Goal: Task Accomplishment & Management: Manage account settings

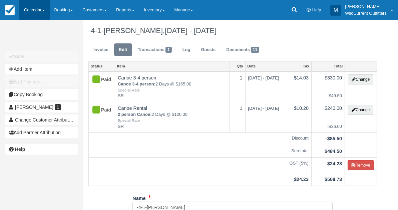
click at [29, 7] on link "Calendar" at bounding box center [34, 10] width 30 height 20
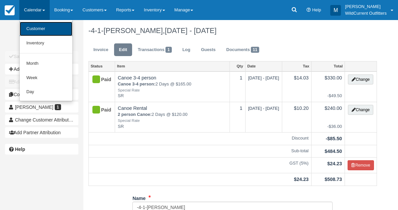
click at [35, 32] on link "Customer" at bounding box center [46, 29] width 53 height 14
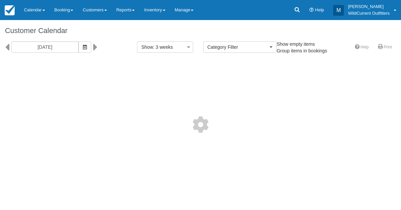
select select
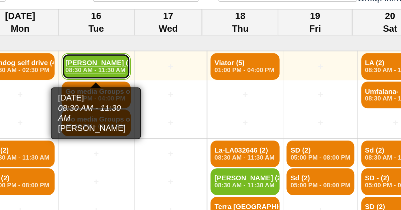
click at [132, 84] on link "[PERSON_NAME] (4) 08:30 AM - 11:30 AM" at bounding box center [139, 87] width 36 height 14
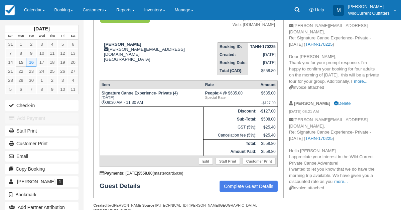
scroll to position [79, 0]
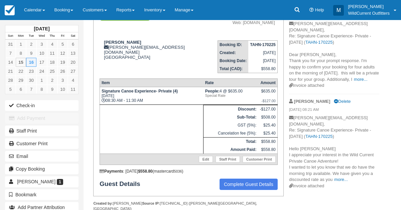
click at [377, 167] on p "neil.chapman1105@gmail.com, Re: Signature Canoe Experience- Private - Tue Sep 1…" at bounding box center [334, 149] width 90 height 68
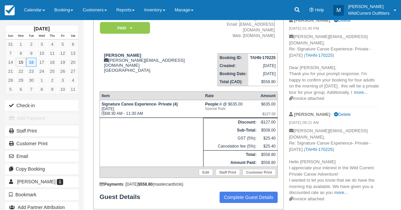
scroll to position [64, 0]
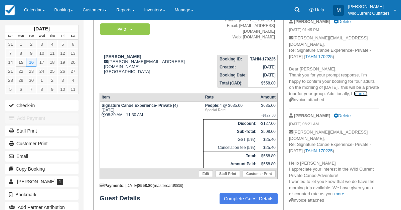
click at [354, 95] on link "more..." at bounding box center [360, 93] width 13 height 5
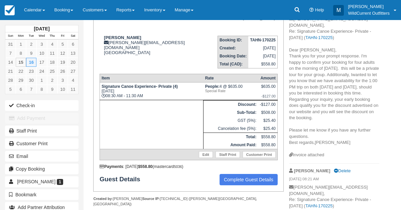
scroll to position [81, 0]
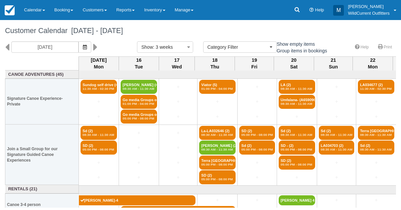
select select
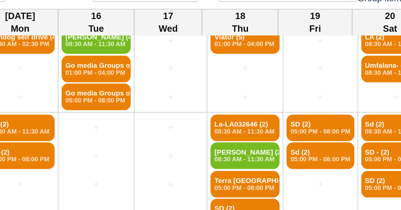
scroll to position [12, 0]
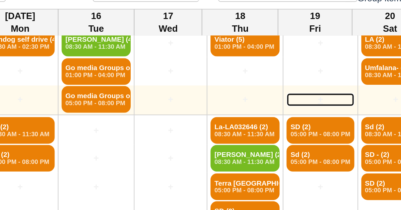
click at [264, 102] on link "+" at bounding box center [256, 104] width 35 height 7
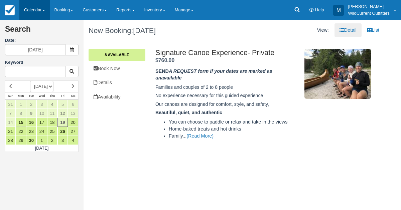
click at [33, 12] on link "Calendar" at bounding box center [34, 10] width 30 height 20
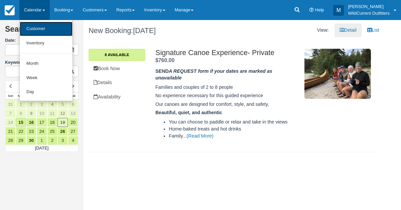
click at [38, 30] on link "Customer" at bounding box center [46, 29] width 53 height 14
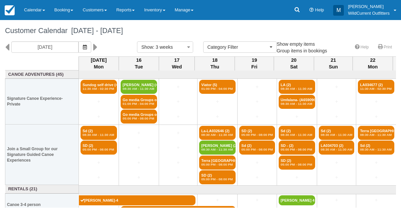
select select
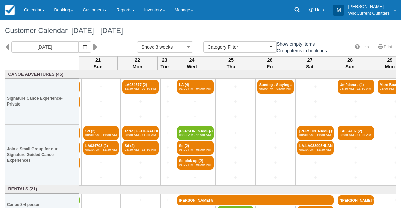
scroll to position [0, 235]
